Goal: Information Seeking & Learning: Learn about a topic

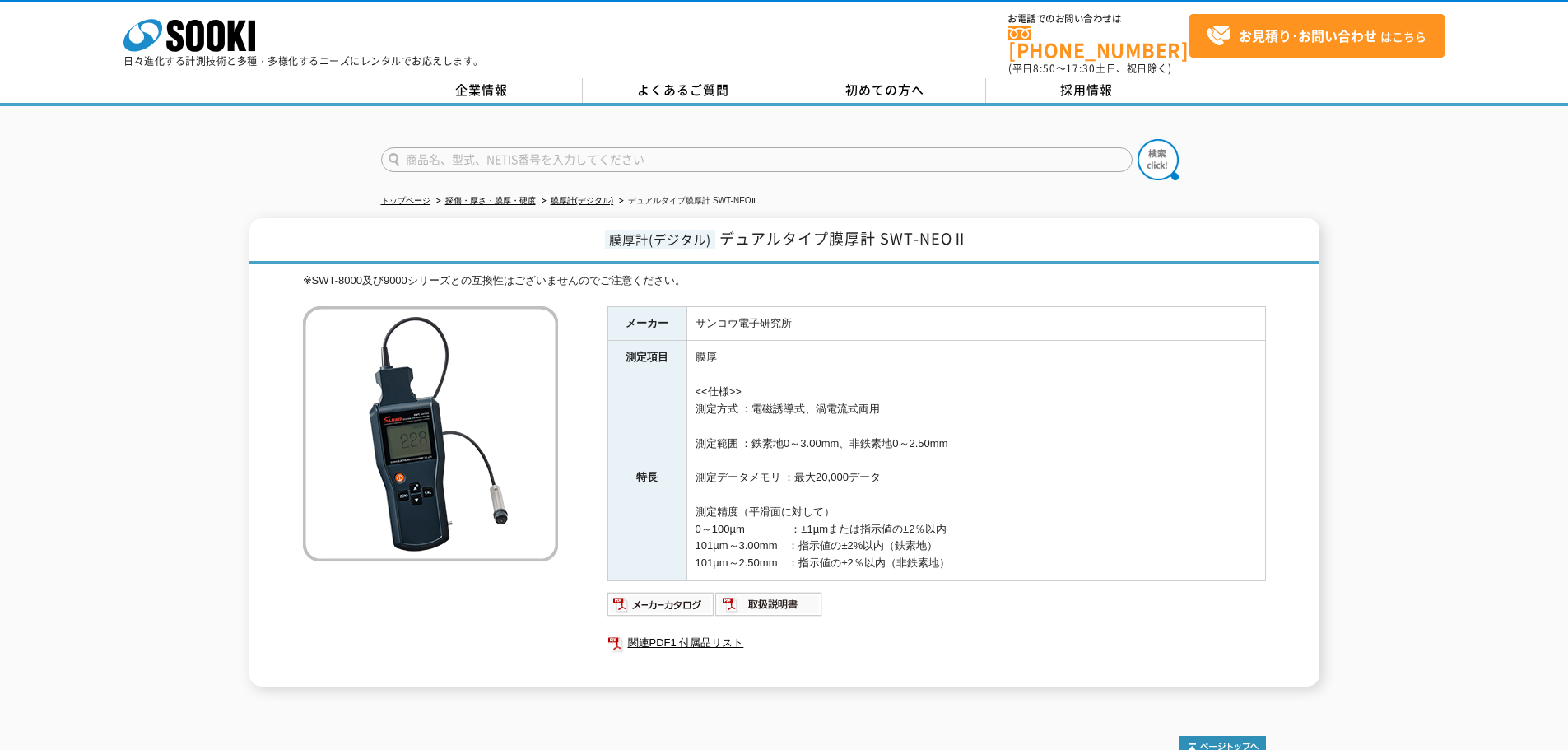
click at [881, 397] on td "<<仕様>> 測定方式 ：電磁誘導式、渦電流式両用 測定範囲 ：鉄素地0～3.00mm、非鉄素地0～2.50mm 測定データメモリ ：最大20,000データ …" at bounding box center [975, 478] width 578 height 206
click at [874, 401] on td "<<仕様>> 測定方式 ：電磁誘導式、渦電流式両用 測定範囲 ：鉄素地0～3.00mm、非鉄素地0～2.50mm 測定データメモリ ：最大20,000データ …" at bounding box center [975, 478] width 578 height 206
drag, startPoint x: 879, startPoint y: 397, endPoint x: 695, endPoint y: 396, distance: 184.0
click at [695, 396] on td "<<仕様>> 測定方式 ：電磁誘導式、渦電流式両用 測定範囲 ：鉄素地0～3.00mm、非鉄素地0～2.50mm 測定データメモリ ：最大20,000データ …" at bounding box center [975, 478] width 578 height 206
copy td "測定方式 ：電磁誘導式、渦電流式両用"
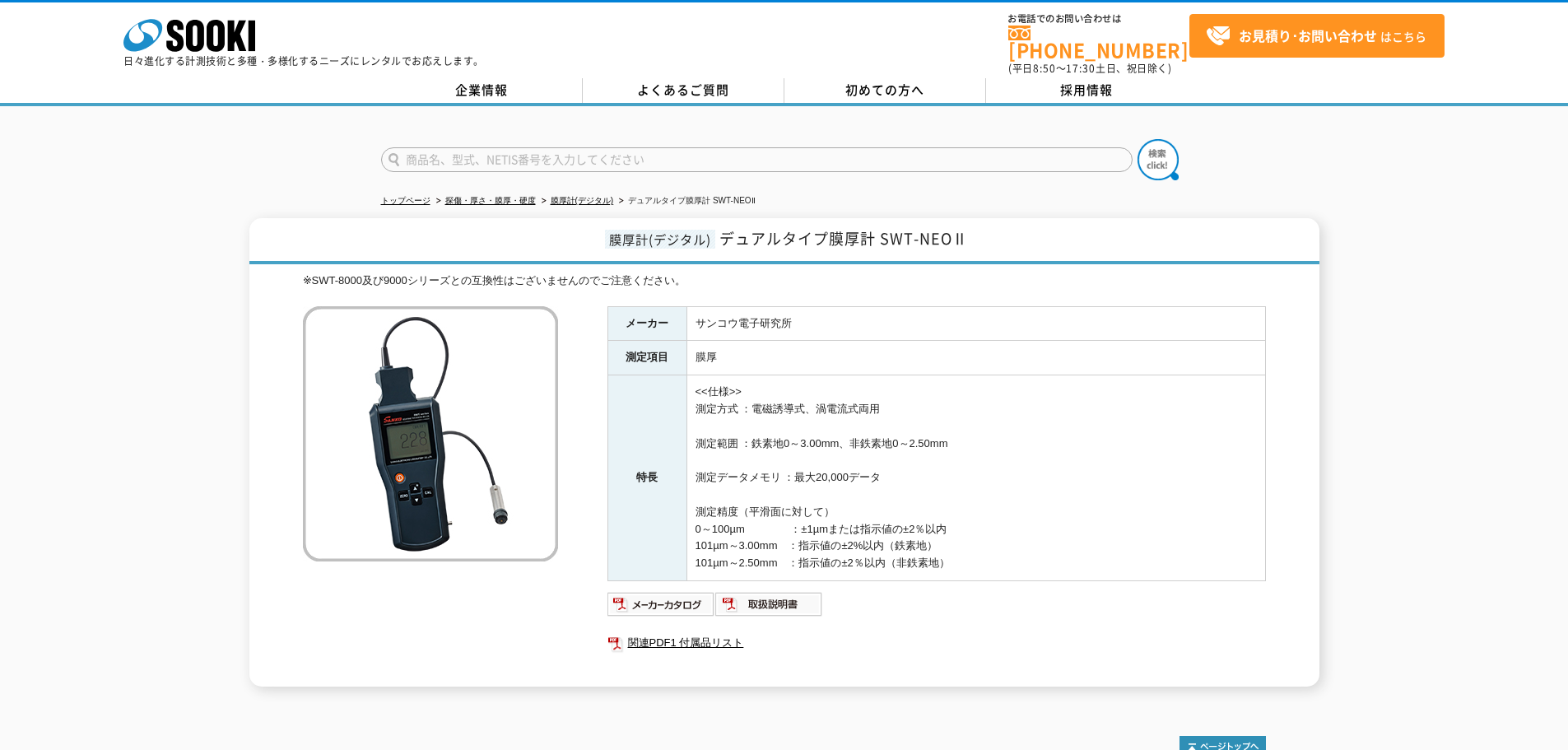
drag, startPoint x: 960, startPoint y: 435, endPoint x: 751, endPoint y: 440, distance: 209.1
click at [751, 440] on td "<<仕様>> 測定方式 ：電磁誘導式、渦電流式両用 測定範囲 ：鉄素地0～3.00mm、非鉄素地0～2.50mm 測定データメモリ ：最大20,000データ …" at bounding box center [975, 478] width 578 height 206
copy td "鉄素地0～3.00mm、非鉄素地0～2.50mm"
click at [867, 511] on td "<<仕様>> 測定方式 ：電磁誘導式、渦電流式両用 測定範囲 ：鉄素地0～3.00mm、非鉄素地0～2.50mm 測定データメモリ ：最大20,000データ …" at bounding box center [975, 478] width 578 height 206
drag, startPoint x: 960, startPoint y: 556, endPoint x: 689, endPoint y: 505, distance: 275.8
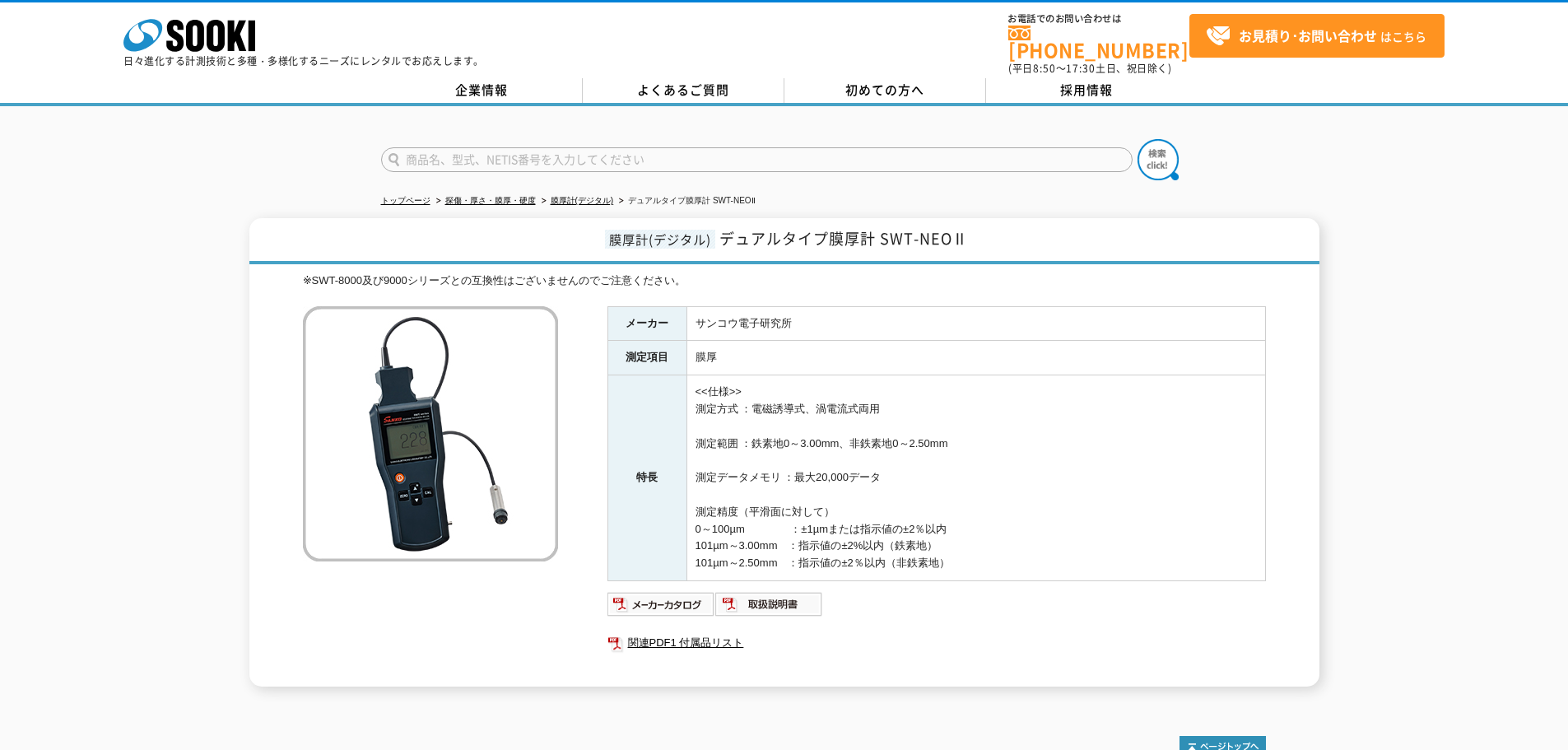
click at [689, 505] on td "<<仕様>> 測定方式 ：電磁誘導式、渦電流式両用 測定範囲 ：鉄素地0～3.00mm、非鉄素地0～2.50mm 測定データメモリ ：最大20,000データ …" at bounding box center [975, 478] width 578 height 206
copy td "測定精度（平滑面に対して） 0～100µm　　　　 ：±1µmまたは指示値の±2％以内 101µm～3.00mm　：指示値の±2%以内（鉄素地） 101µm～…"
click at [1277, 447] on div "膜厚計(デジタル) デュアルタイプ膜厚計 SWT-NEOⅡ ※SWT-8000及び9000シリーズとの互換性はございませんのでご注意ください。 メーカー サン…" at bounding box center [784, 452] width 1070 height 468
click at [969, 519] on td "<<仕様>> 測定方式 ：電磁誘導式、渦電流式両用 測定範囲 ：鉄素地0～3.00mm、非鉄素地0～2.50mm 測定データメモリ ：最大20,000データ …" at bounding box center [975, 478] width 578 height 206
click at [815, 591] on img at bounding box center [769, 605] width 108 height 27
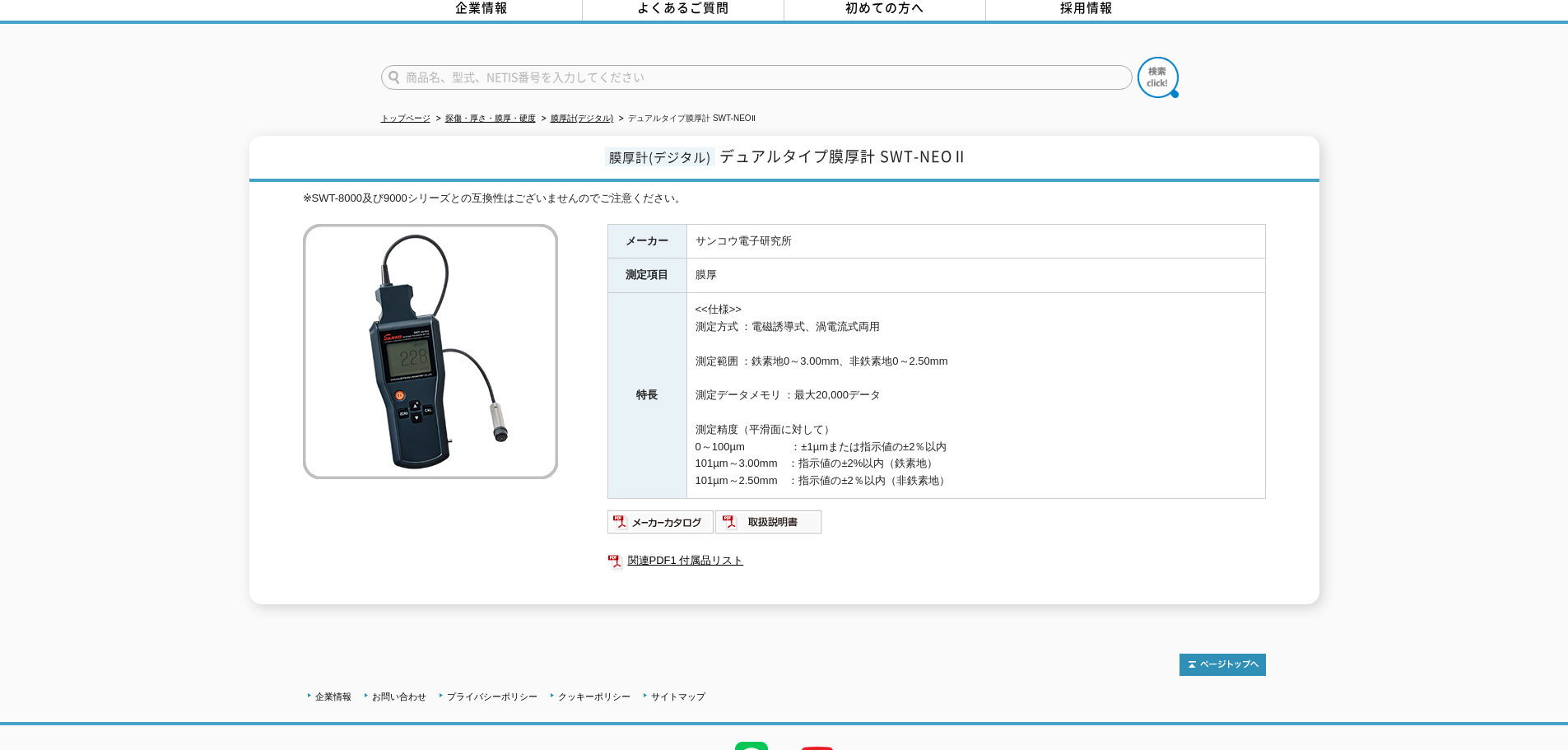
scroll to position [161, 0]
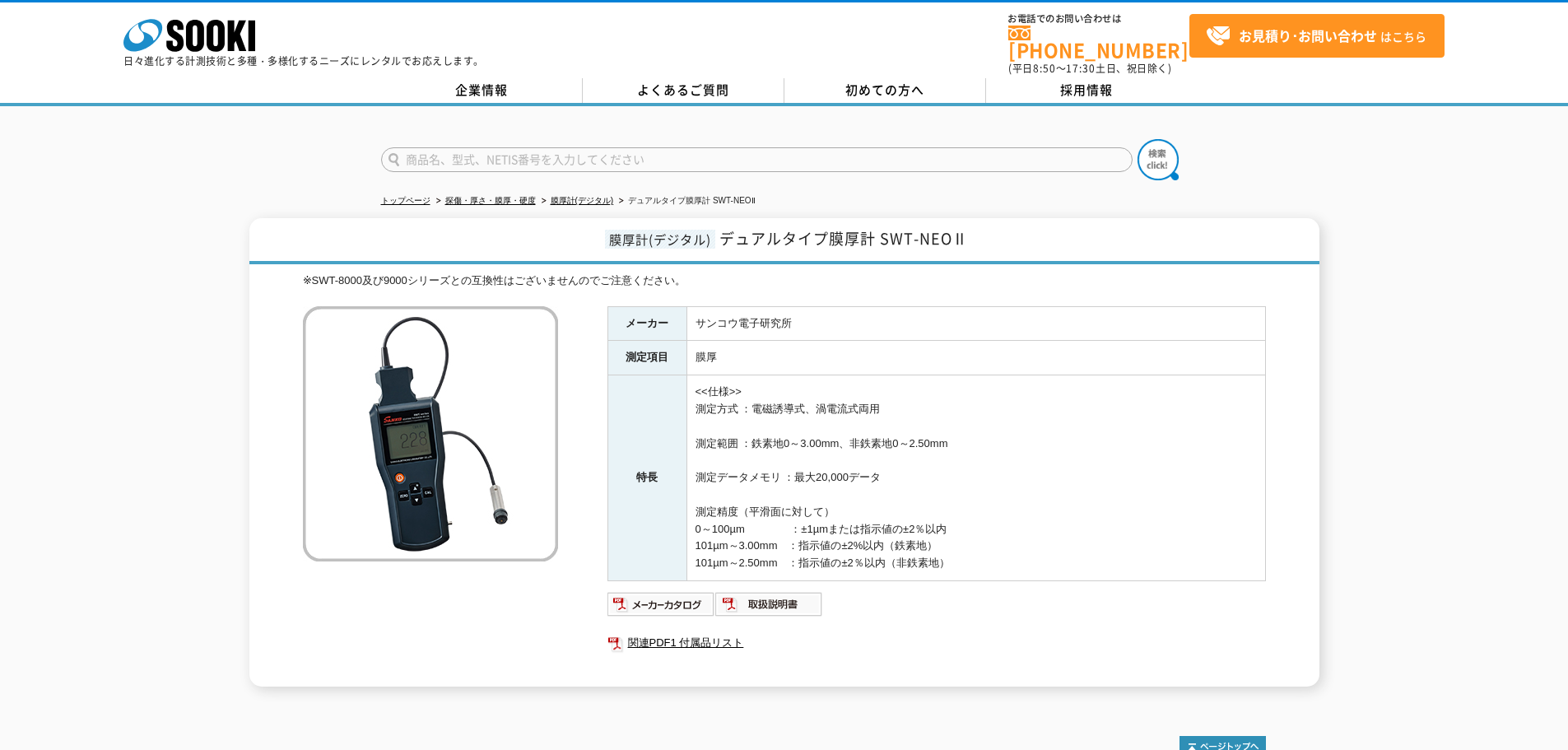
scroll to position [82, 0]
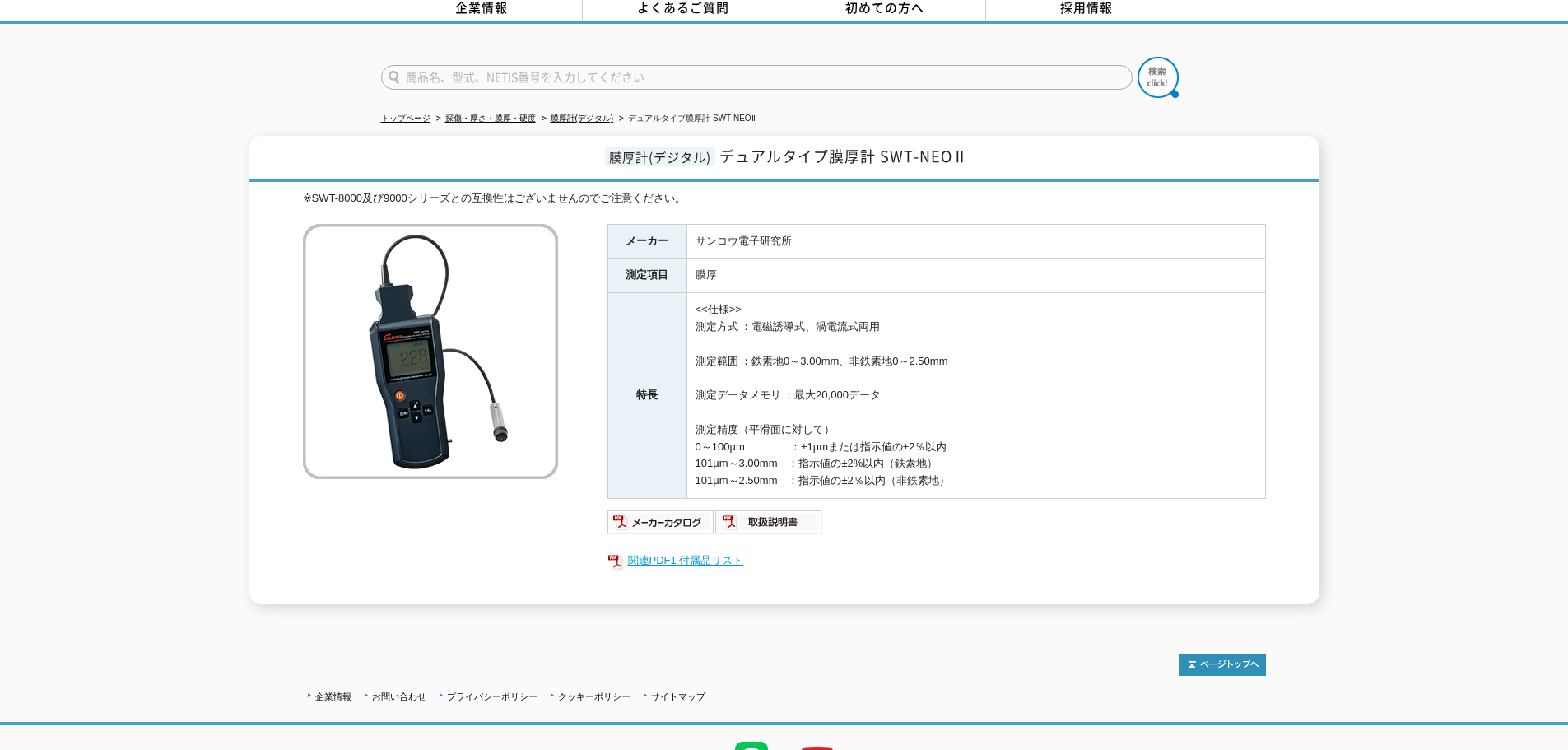
click at [679, 552] on link "関連PDF1 付属品リスト" at bounding box center [937, 561] width 659 height 22
click at [664, 550] on link "関連PDF1 付属品リスト" at bounding box center [937, 561] width 659 height 22
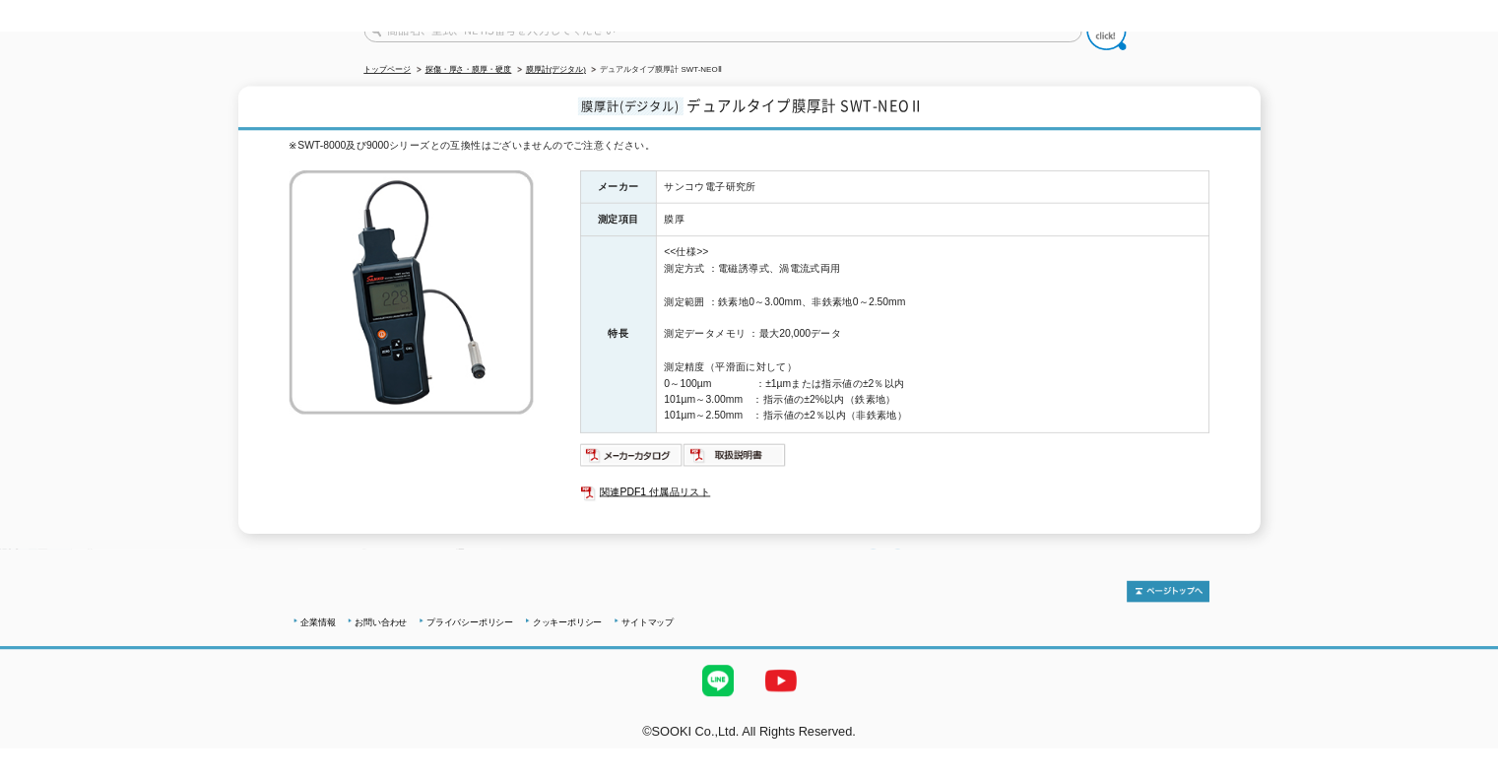
scroll to position [0, 0]
